Goal: Entertainment & Leisure: Consume media (video, audio)

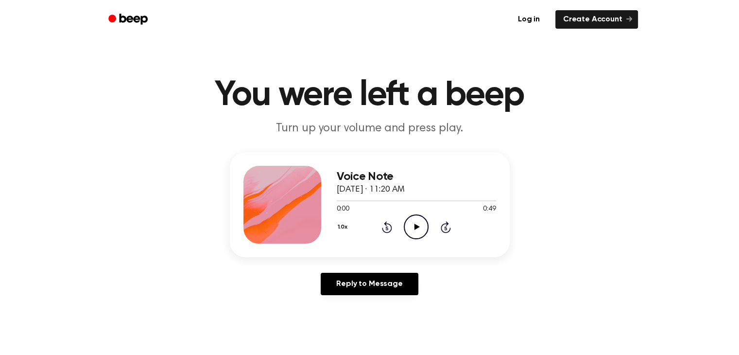
click at [418, 229] on icon "Play Audio" at bounding box center [416, 226] width 25 height 25
click at [416, 224] on icon "Pause Audio" at bounding box center [416, 226] width 25 height 25
click at [416, 224] on icon "Play Audio" at bounding box center [416, 226] width 25 height 25
click at [416, 224] on icon "Pause Audio" at bounding box center [416, 226] width 25 height 25
click at [385, 229] on icon "Rewind 5 seconds" at bounding box center [386, 227] width 11 height 13
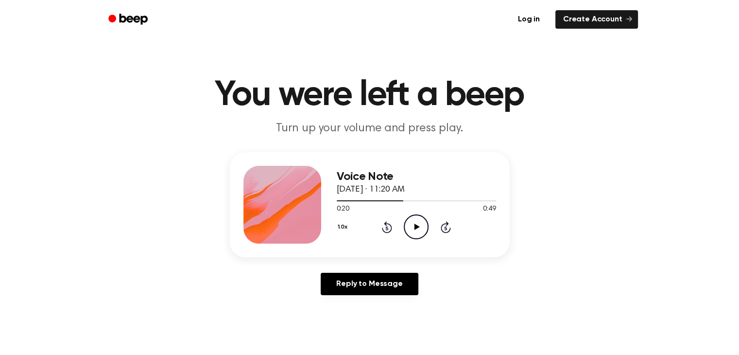
click at [413, 227] on icon "Play Audio" at bounding box center [416, 226] width 25 height 25
click at [415, 224] on icon at bounding box center [416, 226] width 4 height 6
click at [415, 224] on icon "Play Audio" at bounding box center [416, 226] width 25 height 25
click at [384, 226] on icon "Rewind 5 seconds" at bounding box center [386, 227] width 11 height 13
click at [419, 222] on icon "Pause Audio" at bounding box center [416, 226] width 25 height 25
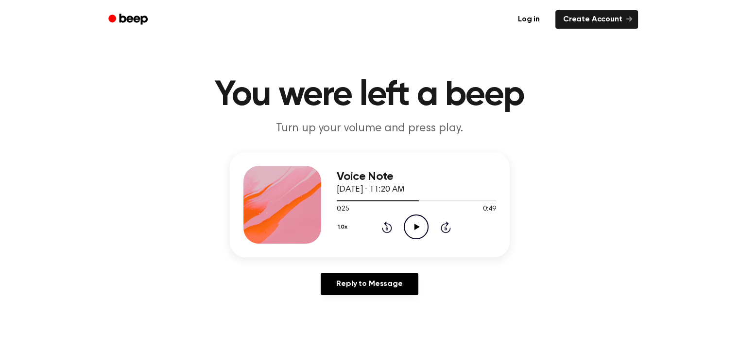
click at [417, 224] on icon "Play Audio" at bounding box center [416, 226] width 25 height 25
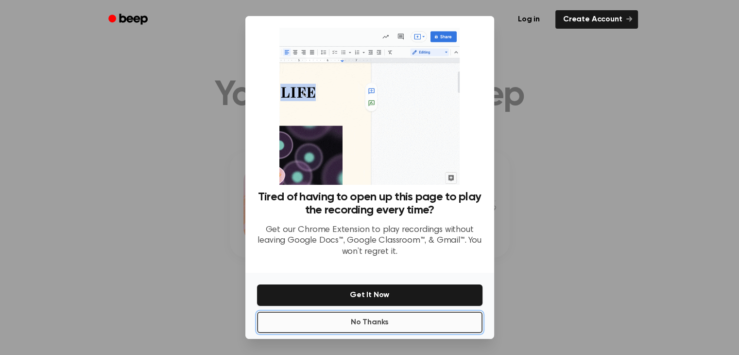
click at [354, 327] on button "No Thanks" at bounding box center [369, 321] width 225 height 21
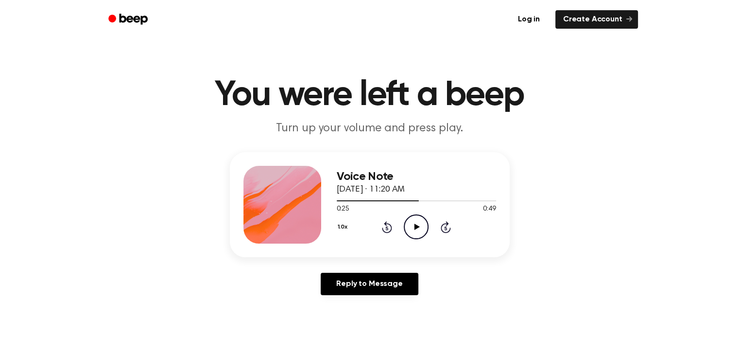
click at [417, 228] on icon "Play Audio" at bounding box center [416, 226] width 25 height 25
click at [417, 228] on icon at bounding box center [416, 226] width 4 height 6
